Goal: Contribute content: Contribute content

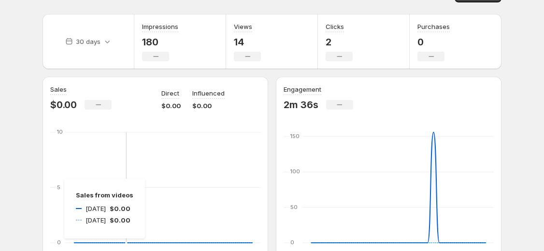
scroll to position [27, 0]
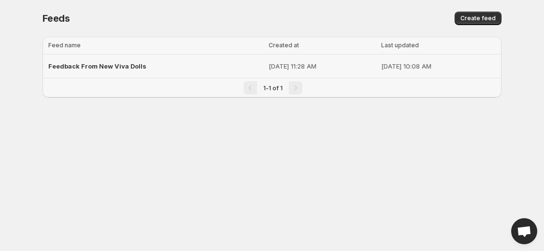
click at [127, 69] on span "Feedback From New Viva Dolls" at bounding box center [97, 66] width 98 height 8
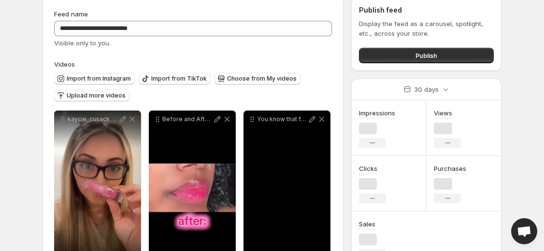
scroll to position [40, 0]
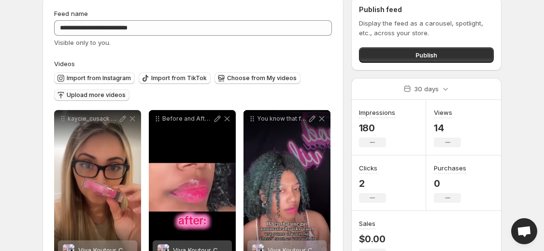
click at [100, 98] on span "Upload more videos" at bounding box center [96, 95] width 59 height 8
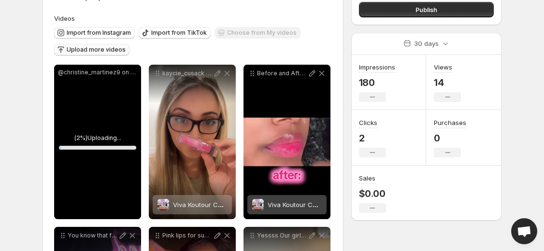
scroll to position [92, 0]
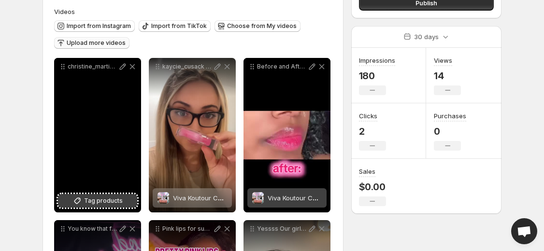
click at [112, 199] on span "Tag products" at bounding box center [103, 201] width 39 height 10
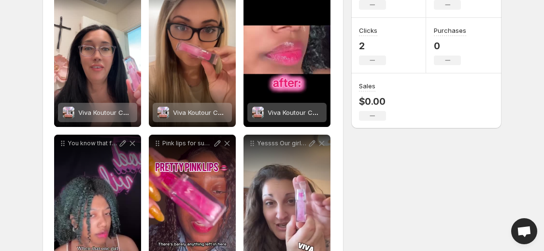
scroll to position [0, 0]
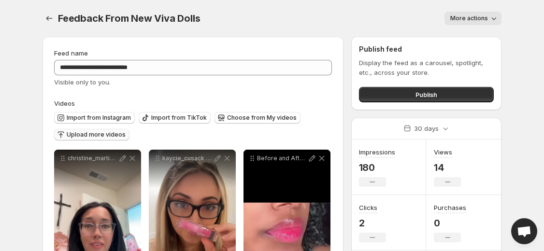
click at [86, 134] on span "Upload more videos" at bounding box center [96, 135] width 59 height 8
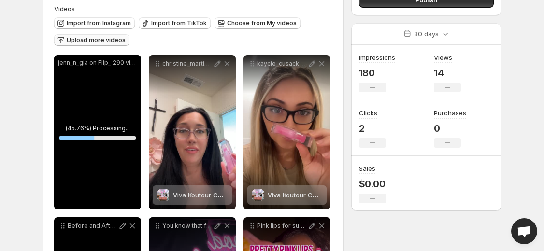
scroll to position [100, 0]
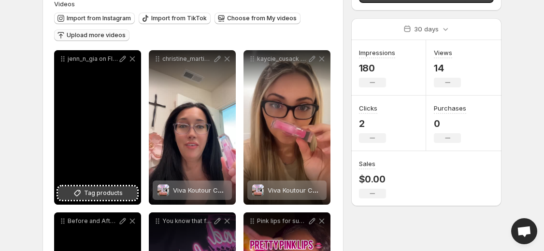
click at [101, 196] on span "Tag products" at bounding box center [103, 193] width 39 height 10
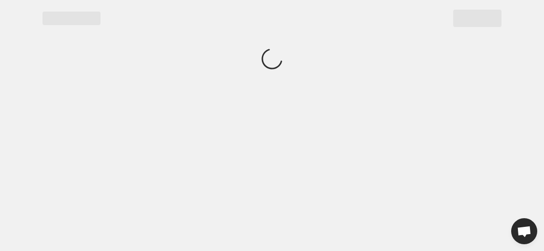
scroll to position [0, 0]
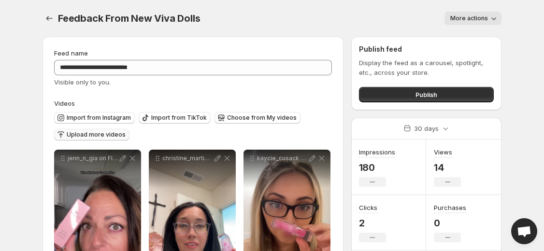
click at [75, 136] on span "Upload more videos" at bounding box center [96, 135] width 59 height 8
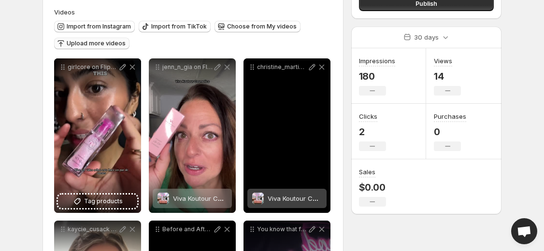
scroll to position [138, 0]
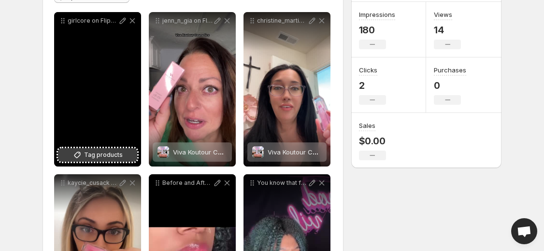
click at [96, 155] on span "Tag products" at bounding box center [103, 155] width 39 height 10
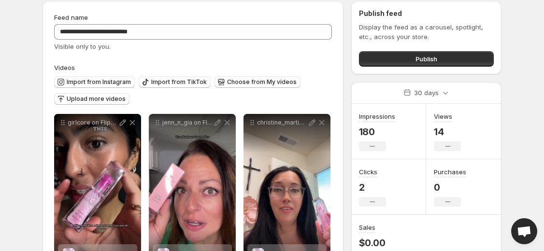
scroll to position [0, 0]
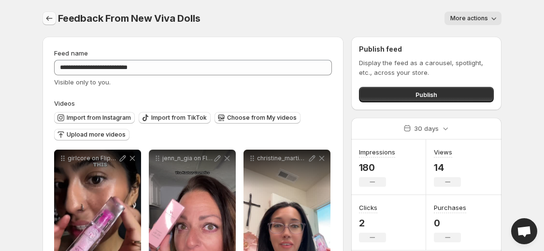
click at [50, 19] on icon "Settings" at bounding box center [49, 19] width 10 height 10
